Goal: Information Seeking & Learning: Understand process/instructions

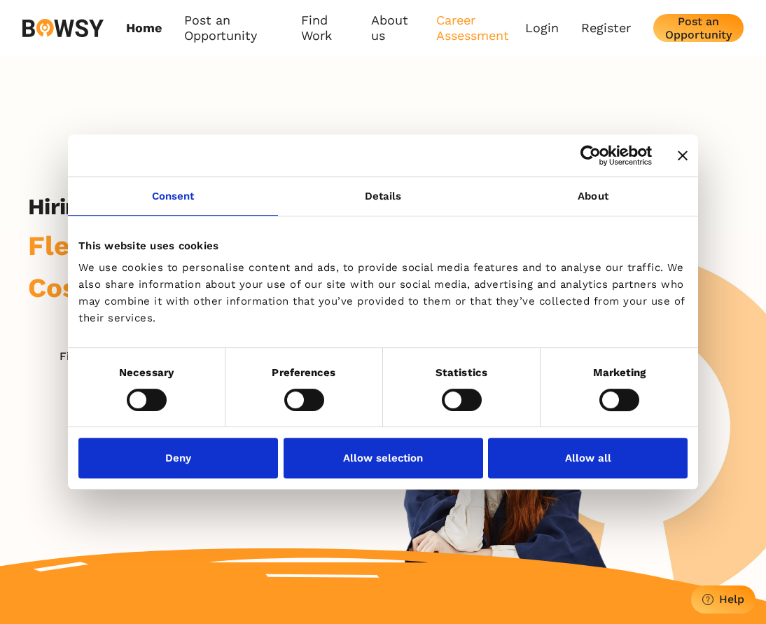
click at [456, 31] on link "Career Assessment" at bounding box center [480, 28] width 89 height 31
click at [679, 156] on icon "Close banner" at bounding box center [683, 155] width 10 height 10
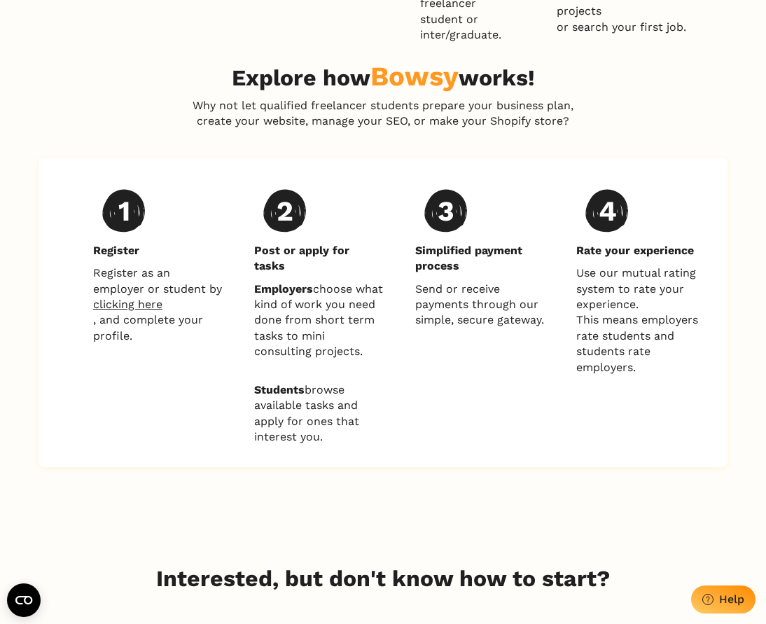
scroll to position [1190, 0]
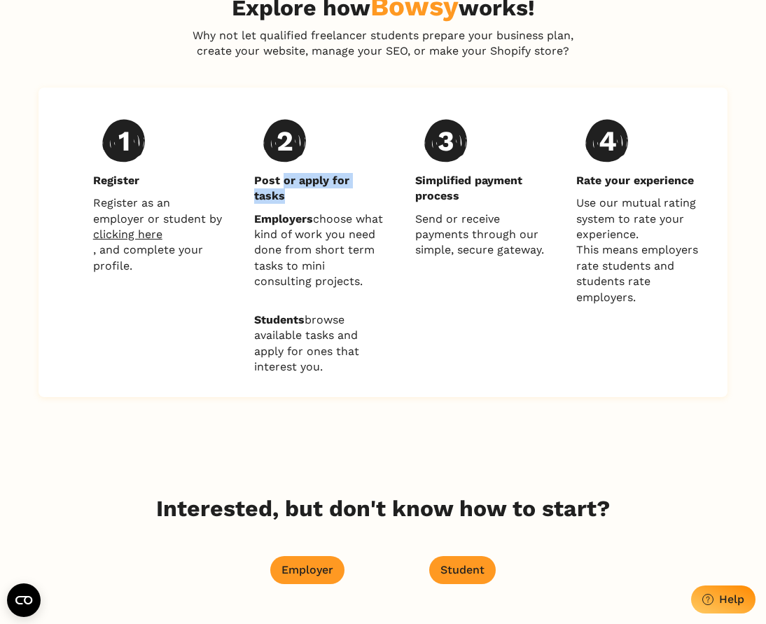
drag, startPoint x: 290, startPoint y: 181, endPoint x: 397, endPoint y: 186, distance: 107.2
click at [397, 186] on div "1 Register Register as an employer or student by clicking here , and complete y…" at bounding box center [382, 241] width 689 height 309
click at [344, 278] on div "2 Post or apply for tasks Employers choose what kind of work you need done from…" at bounding box center [318, 242] width 129 height 265
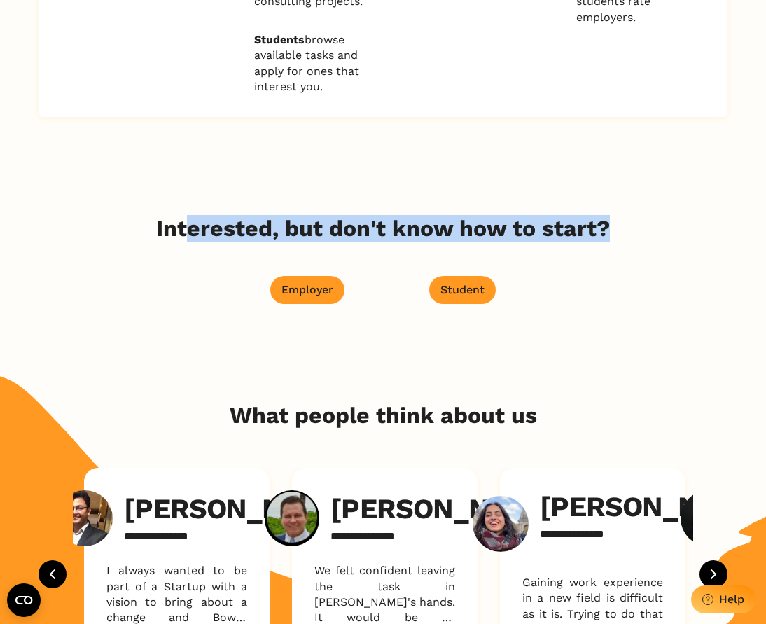
drag, startPoint x: 301, startPoint y: 211, endPoint x: 654, endPoint y: 216, distance: 352.8
click at [658, 215] on div "Interested, but don't know how to start? Employer Student" at bounding box center [383, 259] width 766 height 88
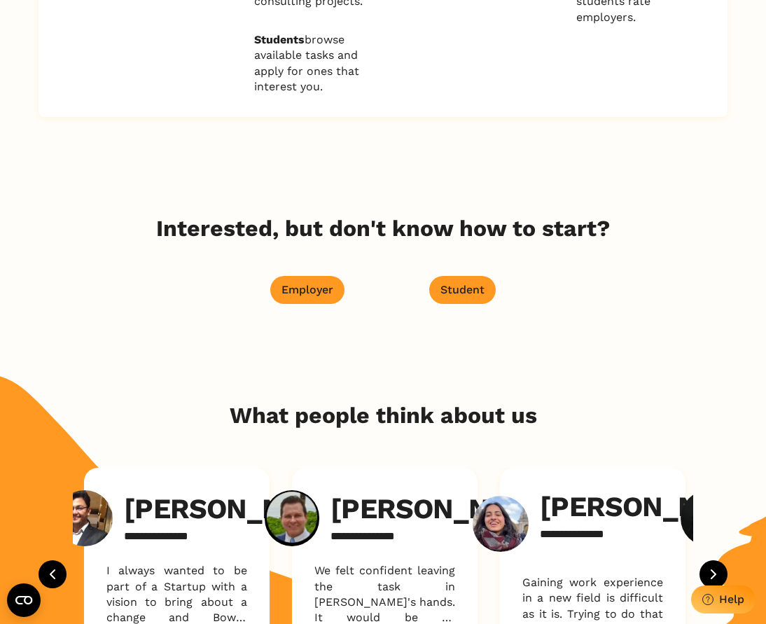
click at [410, 330] on div "Hiring made simple. Flexible. Cost effective. Find talent Work while studying. …" at bounding box center [383, 28] width 766 height 2885
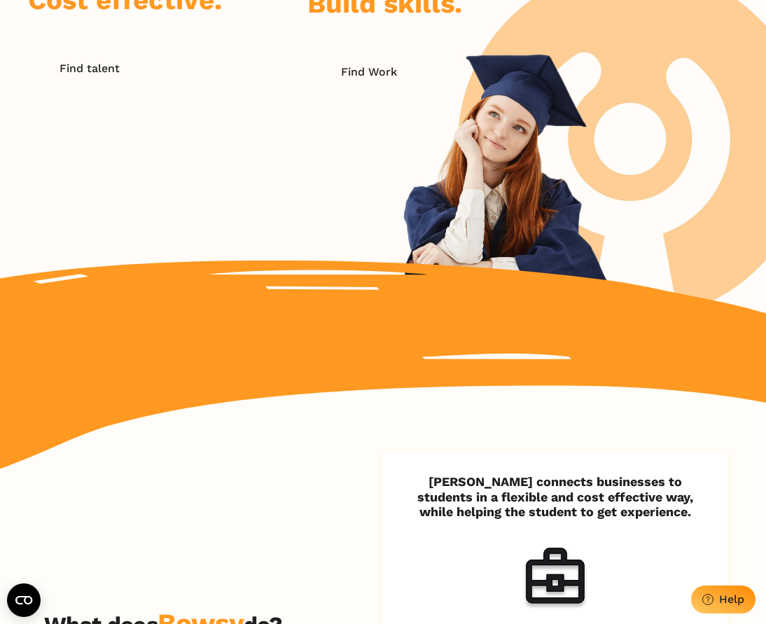
scroll to position [0, 0]
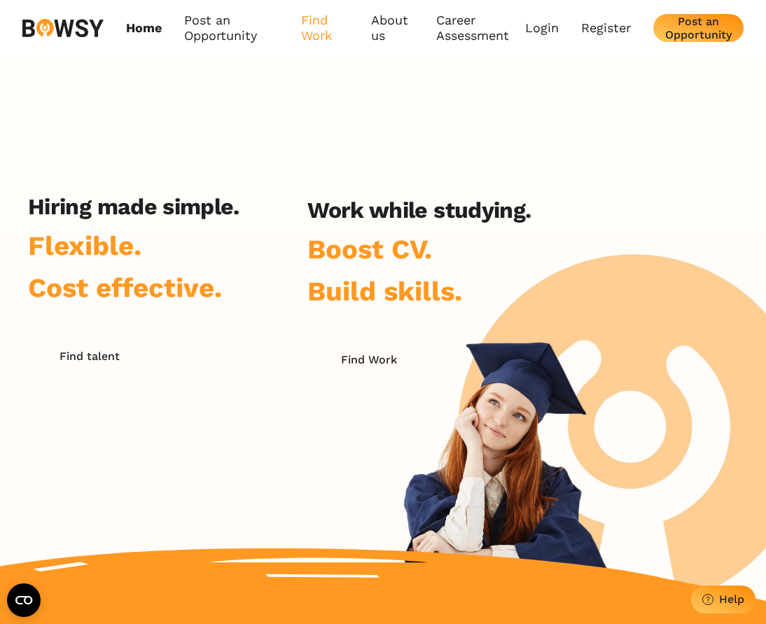
click at [313, 30] on link "Find Work" at bounding box center [325, 28] width 48 height 31
click at [354, 69] on link "How it Works" at bounding box center [357, 67] width 111 height 24
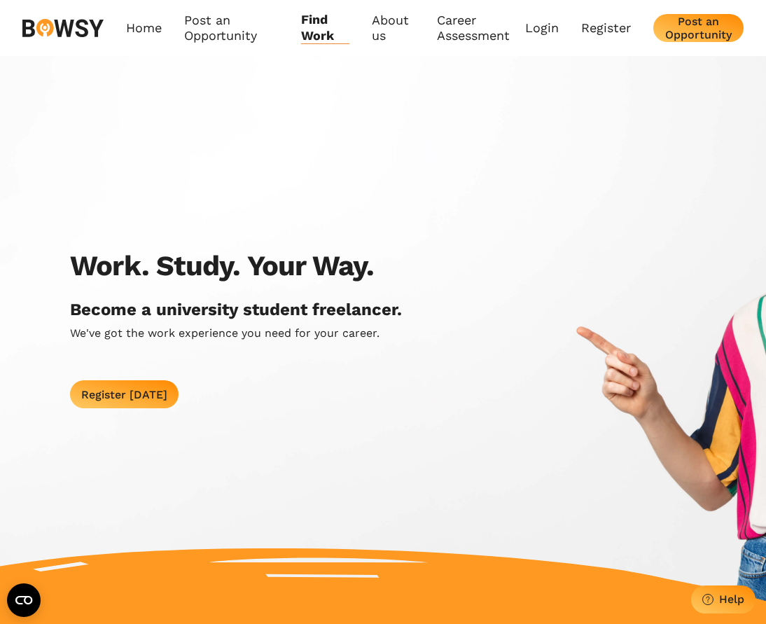
drag, startPoint x: 393, startPoint y: 36, endPoint x: 410, endPoint y: 3, distance: 36.6
